Goal: Navigation & Orientation: Go to known website

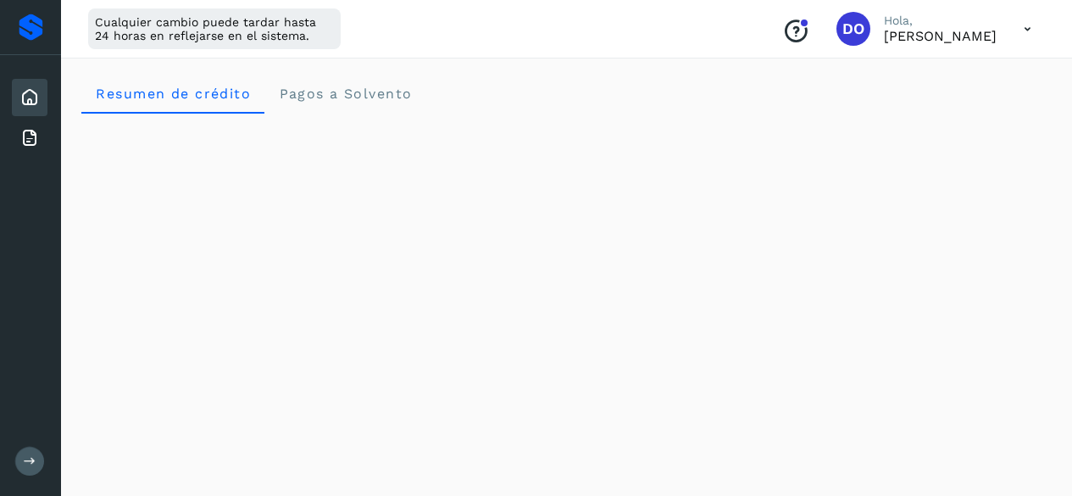
scroll to position [444, 0]
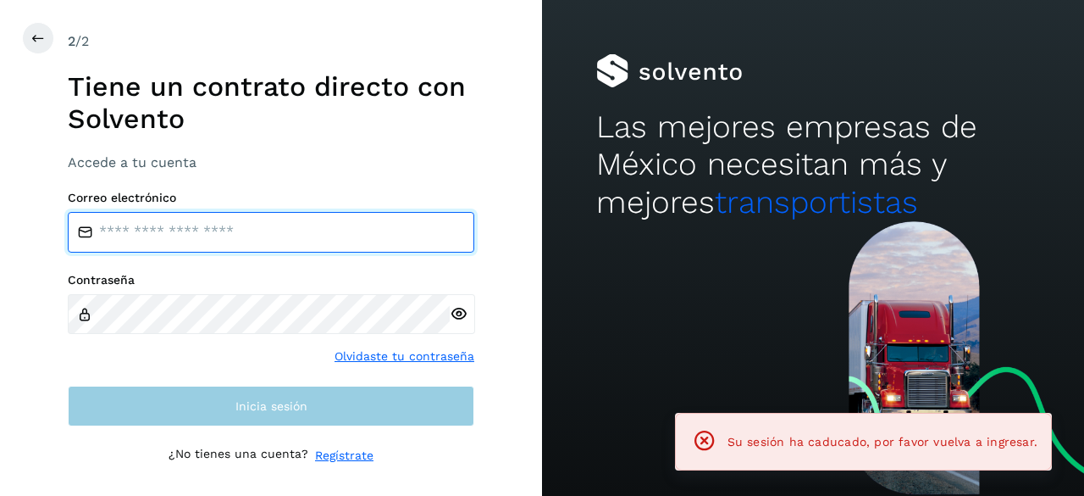
type input "**********"
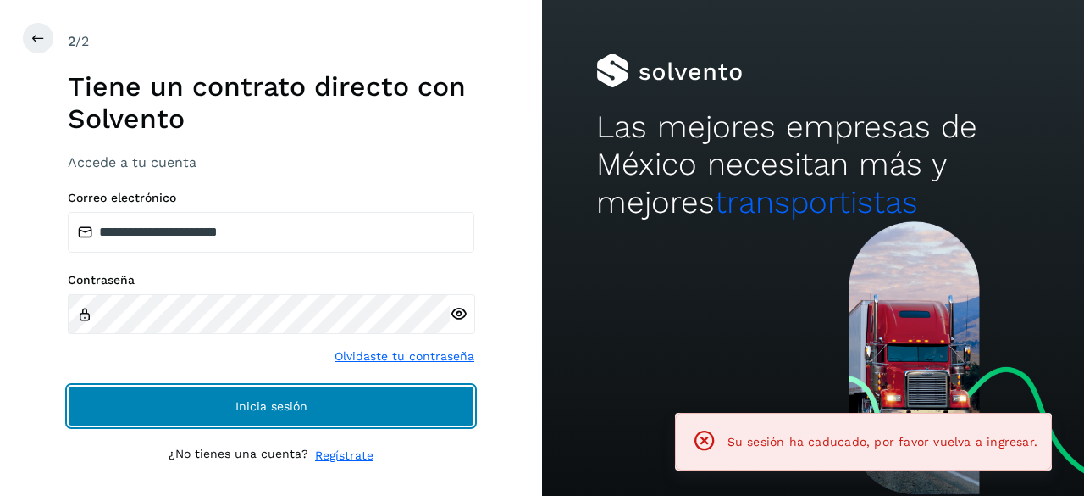
click at [250, 400] on span "Inicia sesión" at bounding box center [272, 406] width 72 height 12
